Goal: Information Seeking & Learning: Learn about a topic

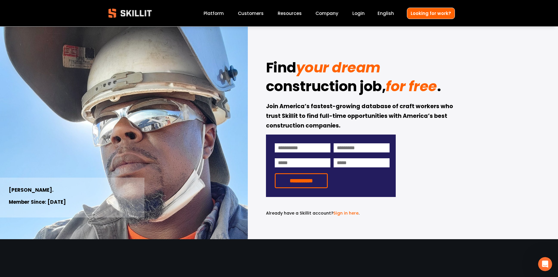
drag, startPoint x: 387, startPoint y: 13, endPoint x: 383, endPoint y: 13, distance: 4.1
click at [387, 15] on span "English" at bounding box center [386, 13] width 16 height 7
click at [386, 11] on span "English" at bounding box center [386, 13] width 16 height 7
click at [330, 11] on link "Company" at bounding box center [327, 13] width 23 height 8
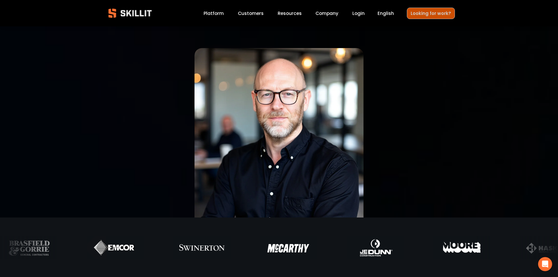
click at [421, 8] on link "Looking for work?" at bounding box center [431, 13] width 48 height 11
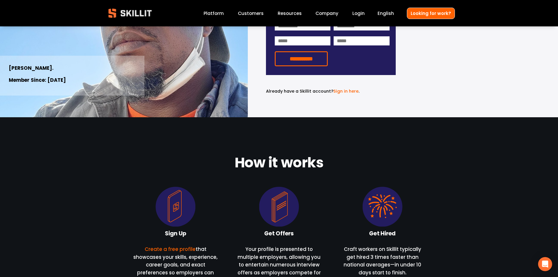
scroll to position [107, 0]
